Goal: Task Accomplishment & Management: Manage account settings

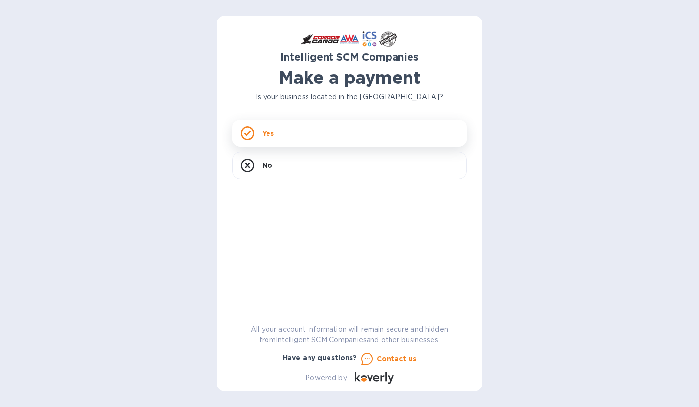
click at [305, 132] on div "Yes" at bounding box center [349, 133] width 234 height 27
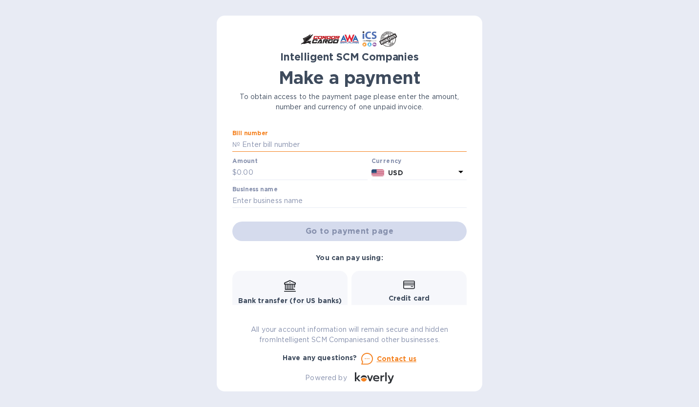
click at [276, 142] on input "text" at bounding box center [353, 145] width 226 height 15
paste input "5YR80665561"
type input "5YR80665561"
type input "1,188.35"
click at [246, 205] on input "text" at bounding box center [349, 201] width 234 height 15
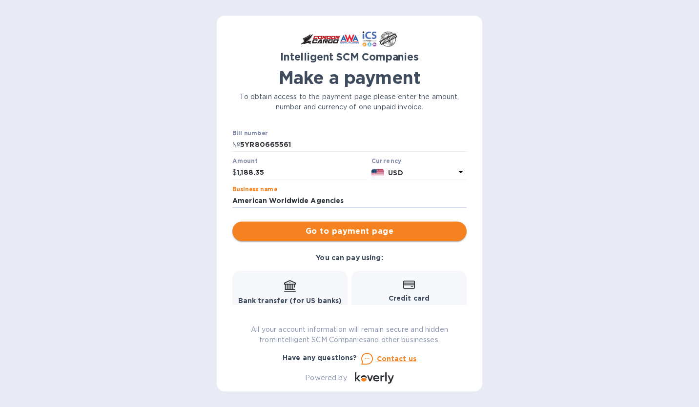
type input "American Worldwide Agencies"
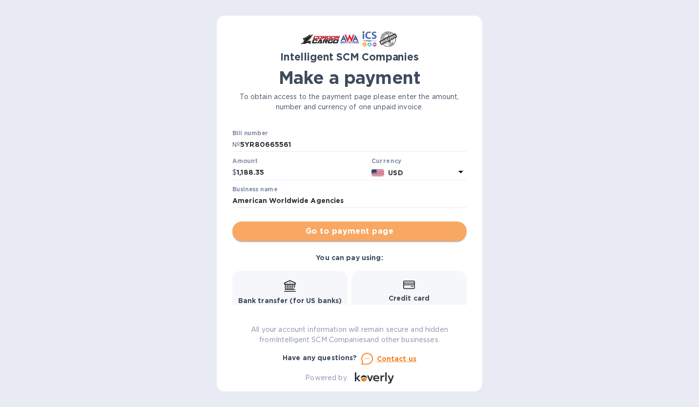
click at [366, 230] on span "Go to payment page" at bounding box center [349, 231] width 219 height 12
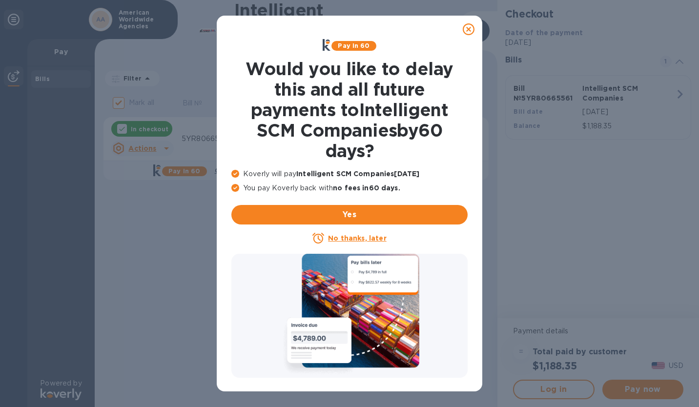
click at [467, 33] on icon at bounding box center [469, 29] width 12 height 12
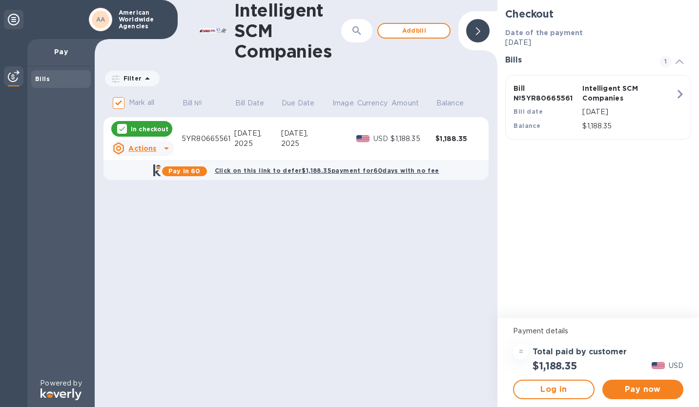
click at [166, 150] on icon at bounding box center [167, 148] width 12 height 12
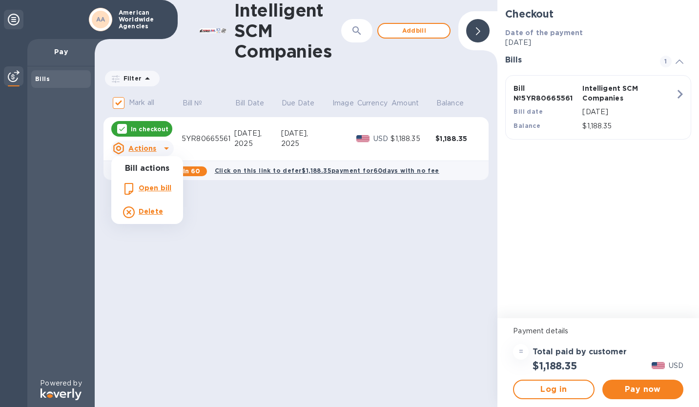
click at [166, 150] on div at bounding box center [349, 203] width 699 height 407
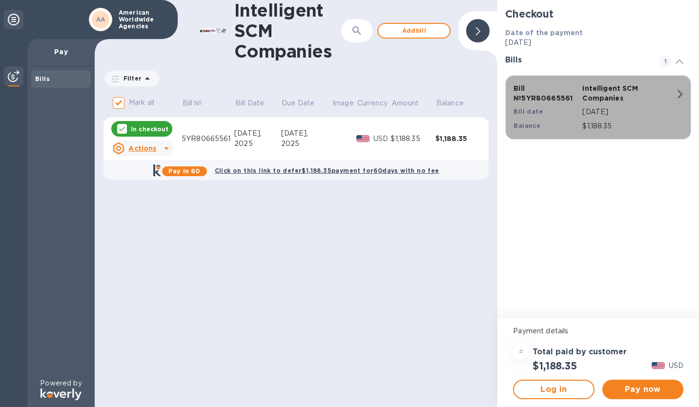
click at [684, 92] on icon "button" at bounding box center [680, 94] width 18 height 18
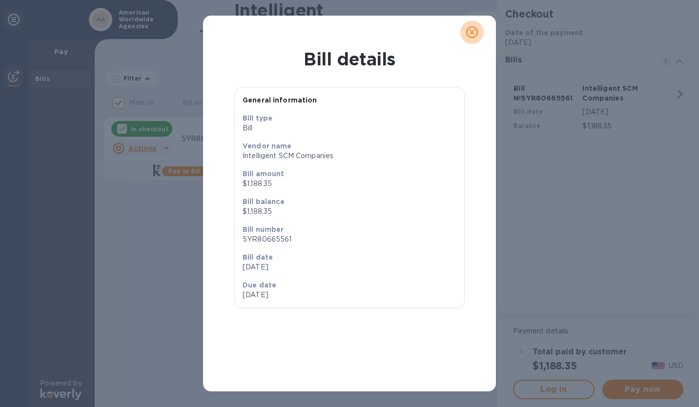
click at [474, 34] on icon "close" at bounding box center [472, 32] width 6 height 6
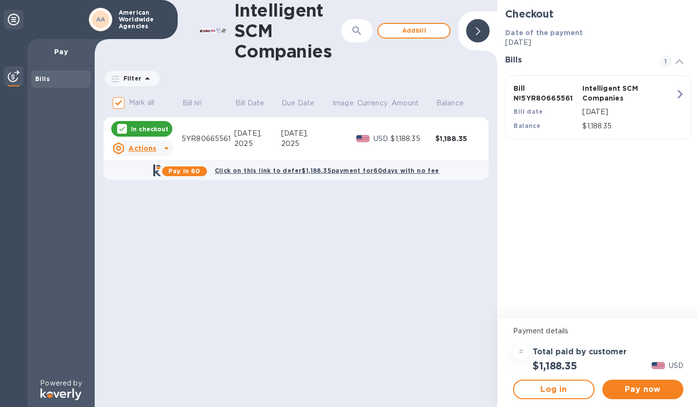
click at [157, 144] on div "Actions" at bounding box center [134, 149] width 47 height 16
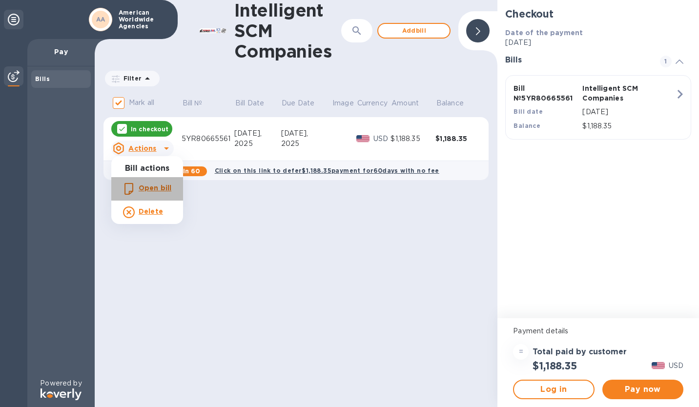
click at [157, 185] on b "Open bill" at bounding box center [155, 188] width 33 height 8
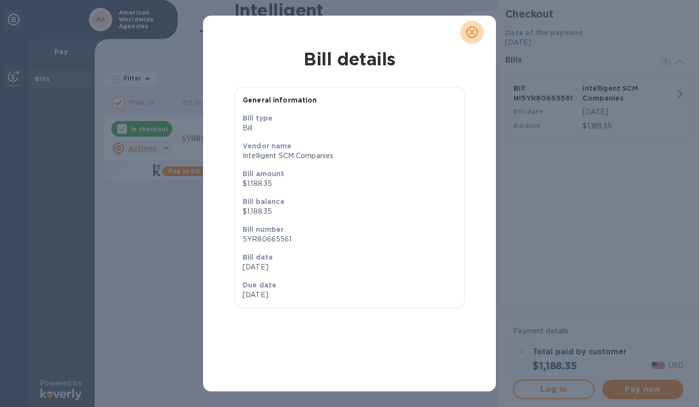
click at [471, 33] on icon "close" at bounding box center [472, 32] width 6 height 6
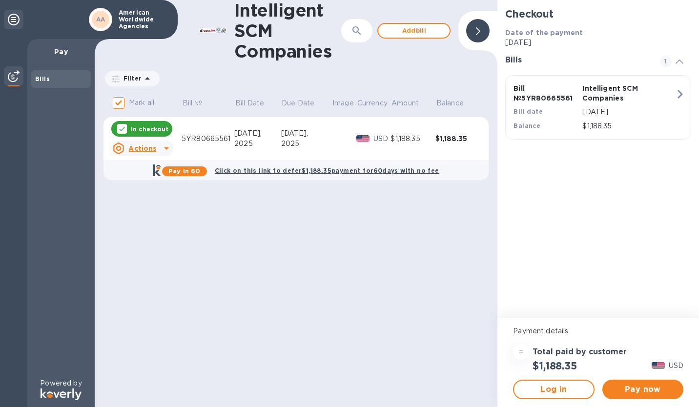
click at [136, 150] on u "Actions" at bounding box center [142, 148] width 28 height 8
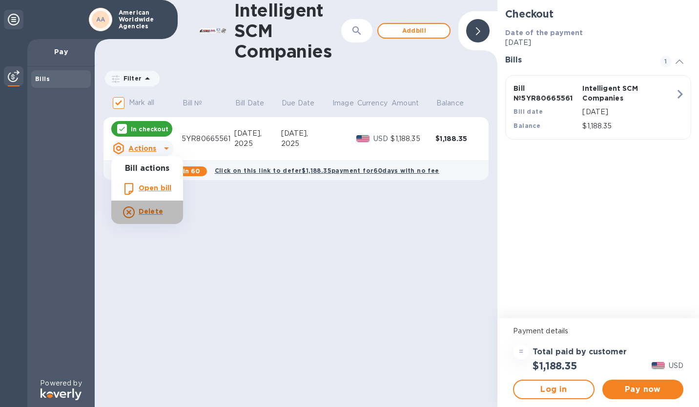
click at [145, 208] on b "Delete" at bounding box center [151, 211] width 24 height 8
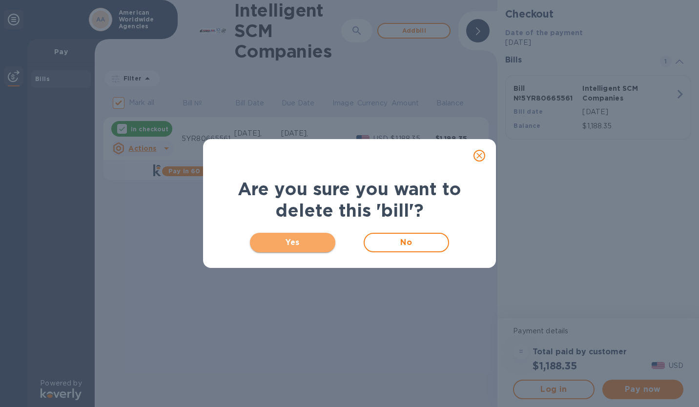
click at [260, 241] on span "Yes" at bounding box center [293, 243] width 70 height 12
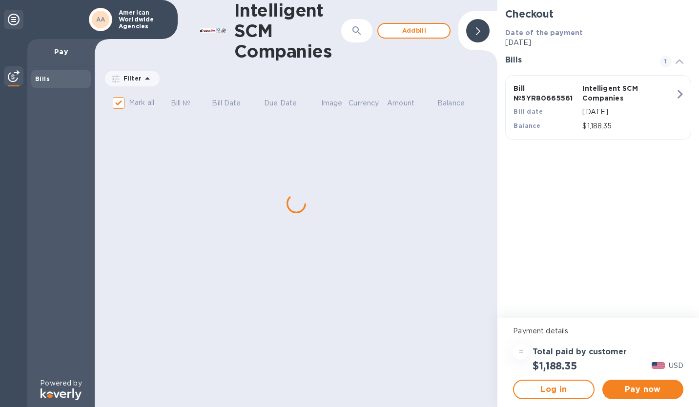
checkbox input "false"
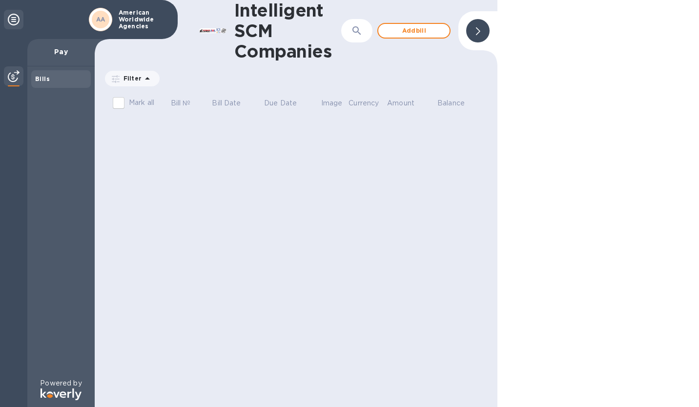
click at [58, 81] on div "Bills" at bounding box center [61, 79] width 52 height 10
click at [14, 23] on icon at bounding box center [14, 20] width 12 height 12
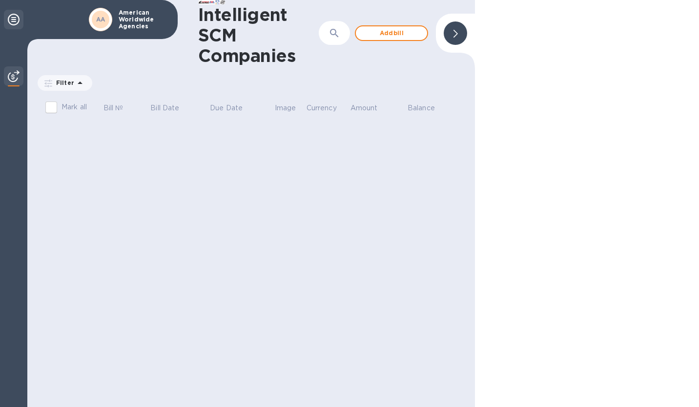
click at [14, 23] on icon at bounding box center [14, 20] width 12 height 12
